Goal: Information Seeking & Learning: Learn about a topic

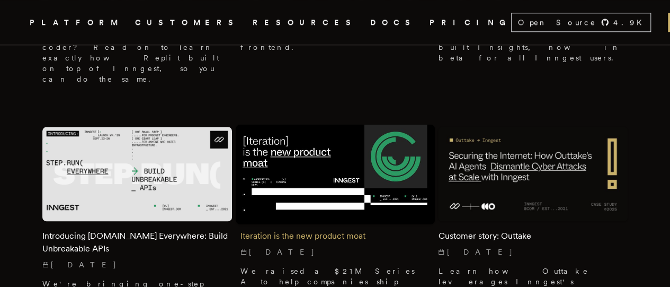
scroll to position [589, 0]
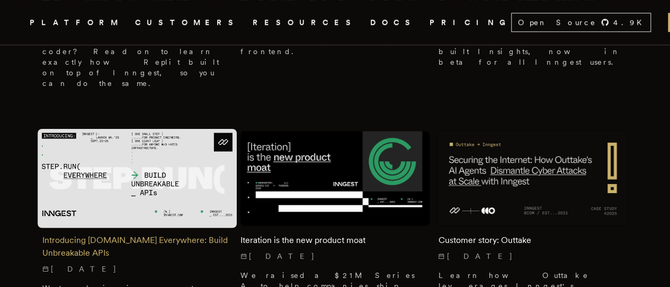
click at [191, 128] on img at bounding box center [137, 177] width 199 height 99
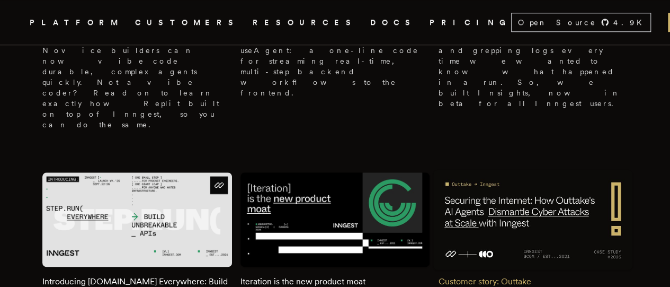
click at [509, 170] on img at bounding box center [532, 220] width 199 height 100
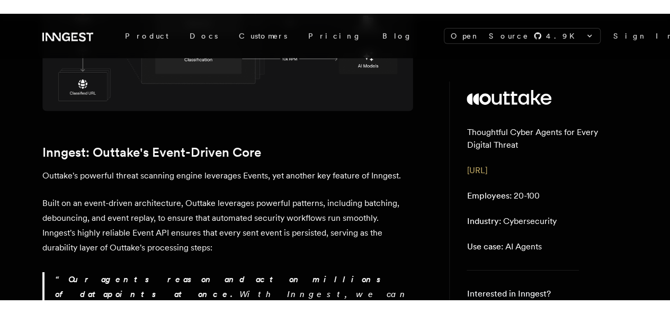
scroll to position [1785, 0]
